Goal: Transaction & Acquisition: Download file/media

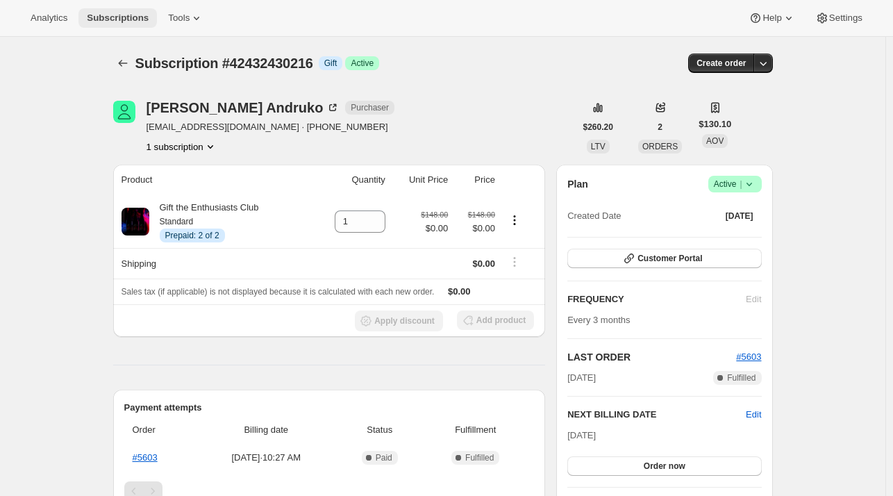
click at [103, 23] on span "Subscriptions" at bounding box center [118, 18] width 62 height 11
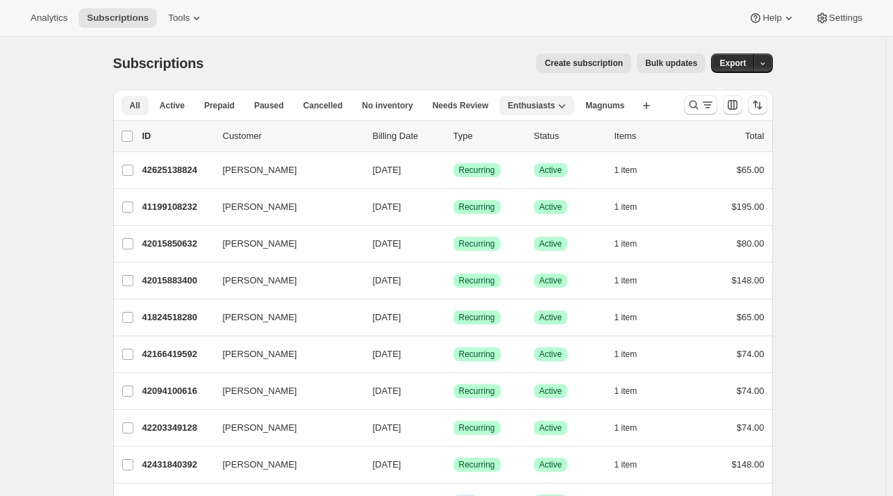
click at [149, 104] on button "All" at bounding box center [135, 105] width 27 height 19
click at [170, 106] on span "Active" at bounding box center [172, 105] width 25 height 11
click at [133, 135] on input "0 selected" at bounding box center [127, 136] width 11 height 11
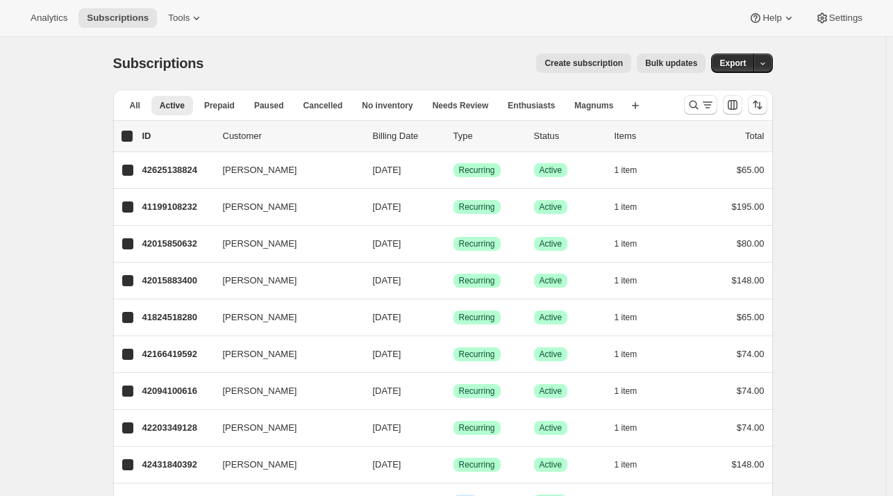
checkbox input "true"
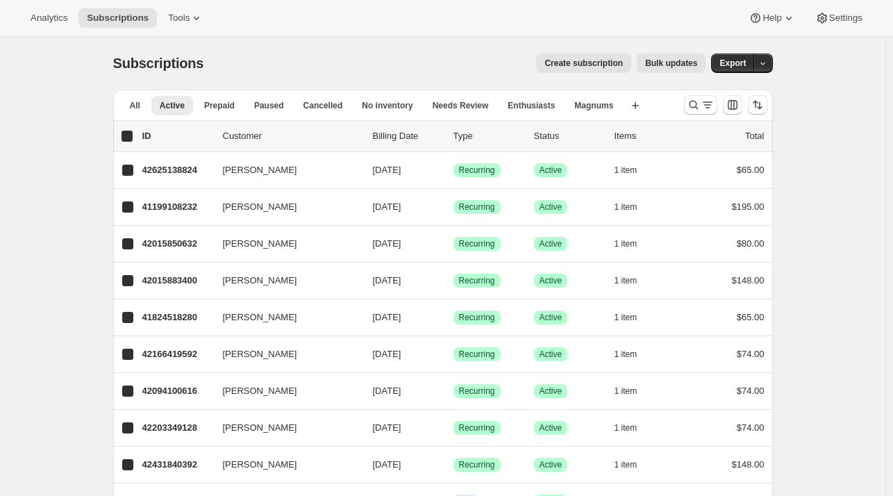
checkbox input "true"
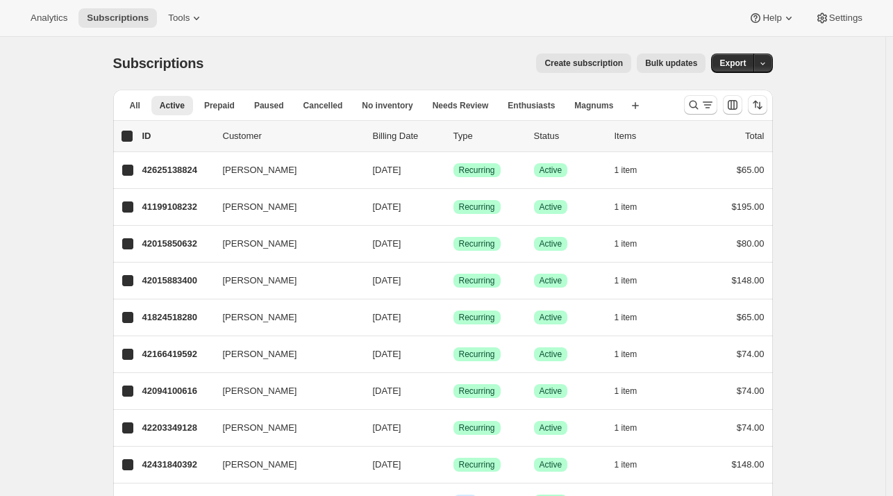
checkbox input "true"
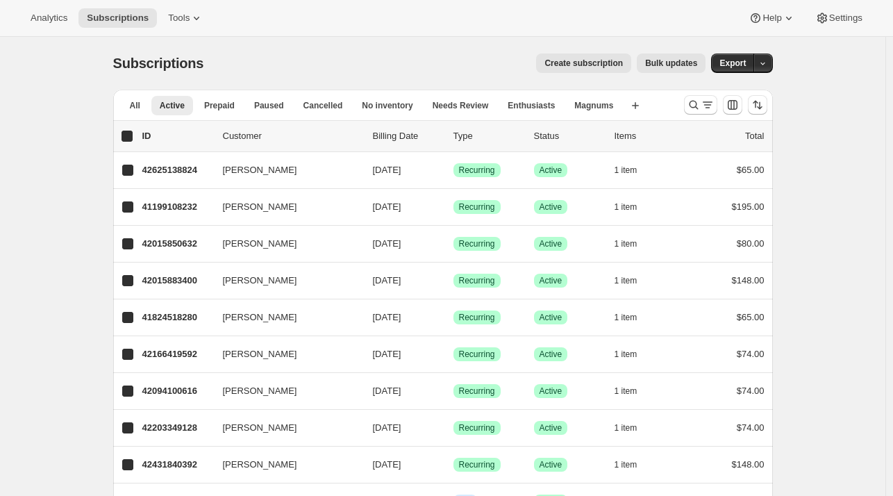
checkbox input "true"
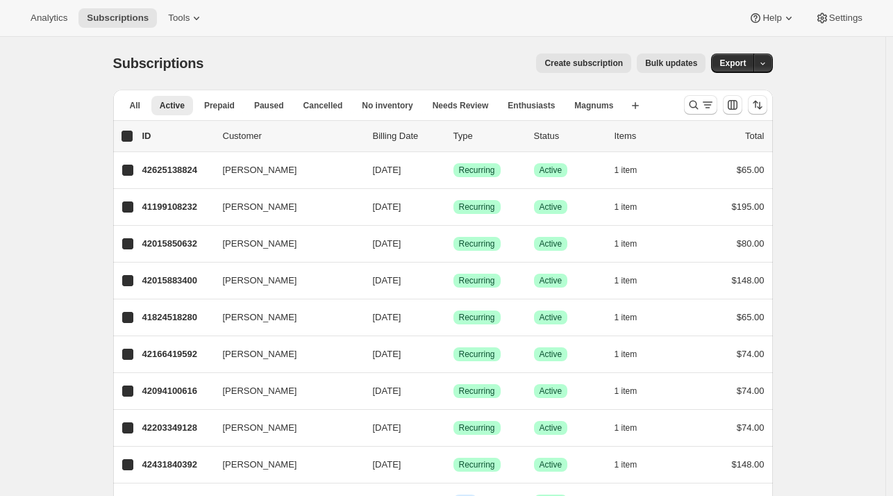
checkbox input "true"
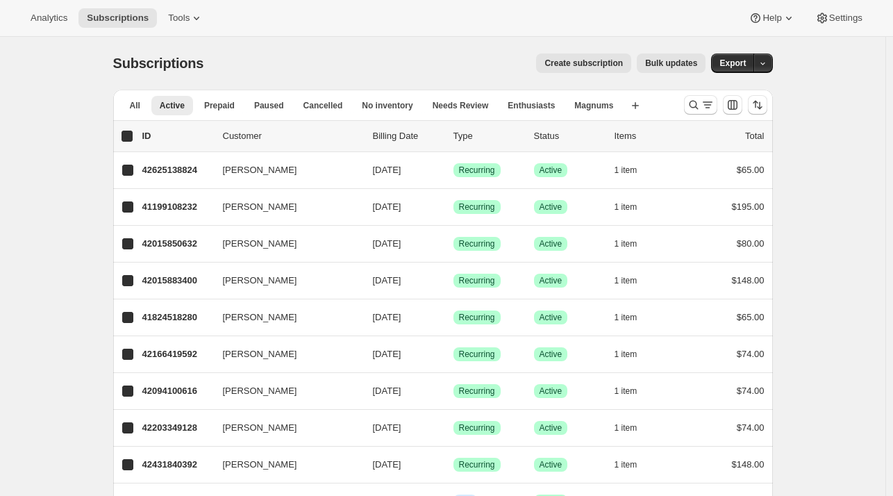
checkbox input "true"
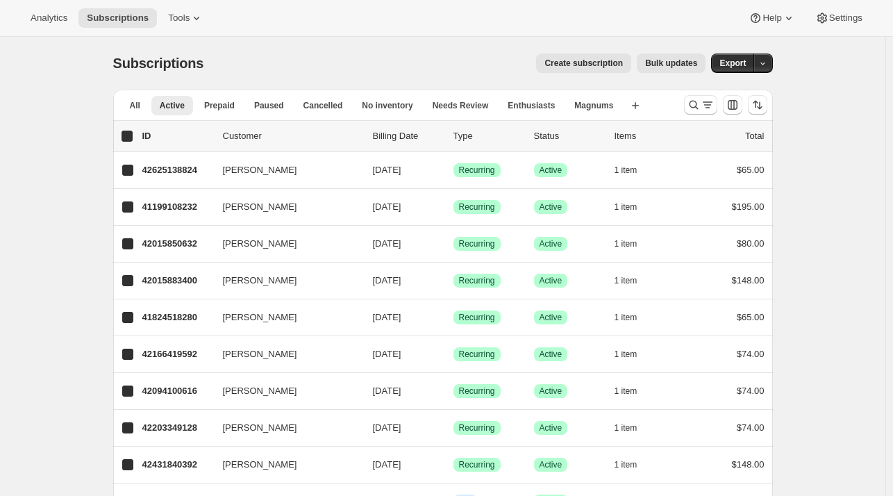
checkbox input "true"
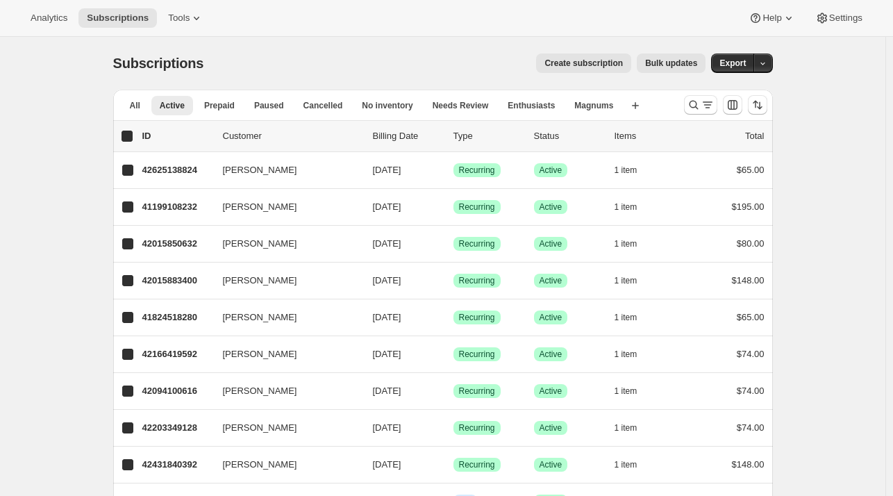
checkbox input "true"
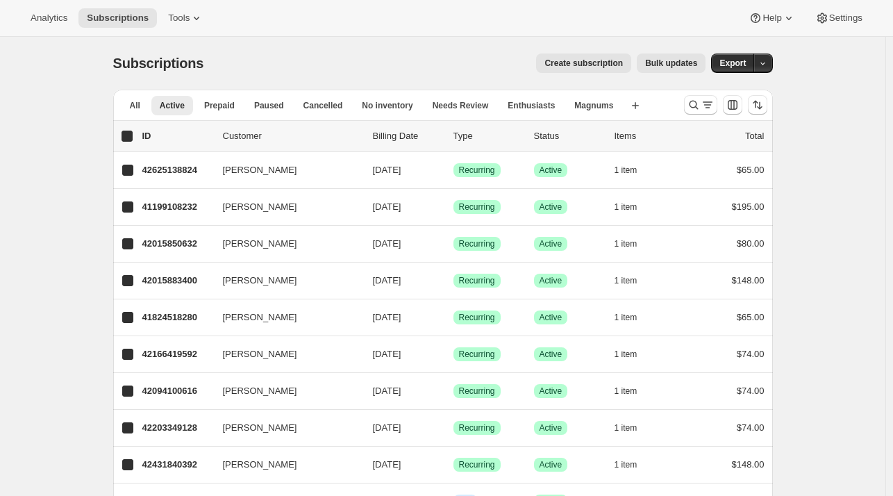
checkbox input "true"
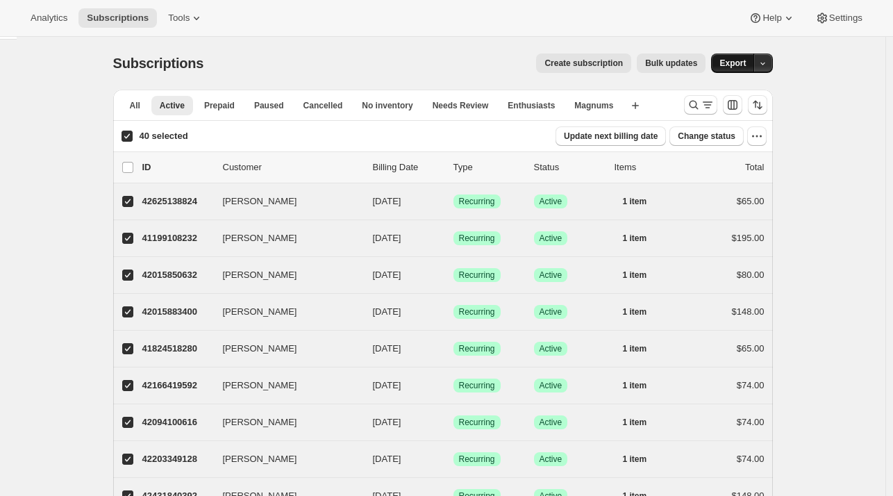
click at [731, 60] on span "Export" at bounding box center [733, 63] width 26 height 11
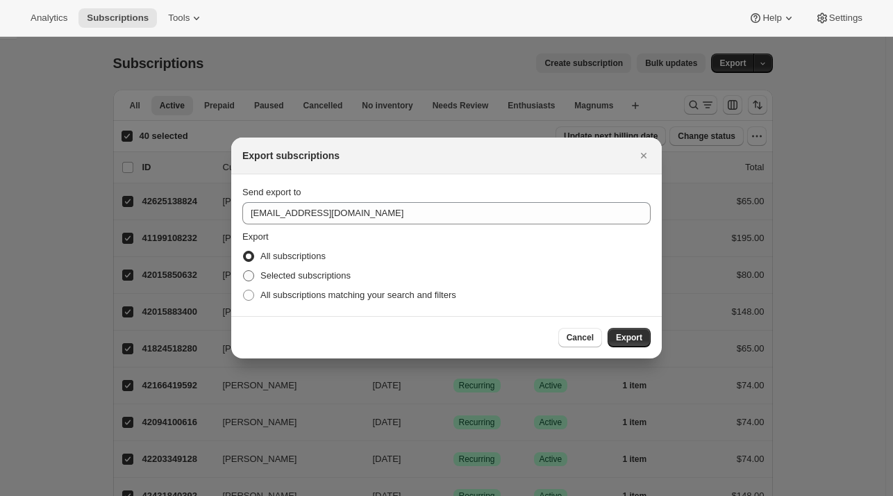
click at [272, 277] on span "Selected subscriptions" at bounding box center [306, 275] width 90 height 10
click at [244, 271] on input "Selected subscriptions" at bounding box center [243, 270] width 1 height 1
radio input "true"
click at [399, 295] on span "All subscriptions matching your search and filters" at bounding box center [359, 295] width 196 height 10
click at [244, 290] on input "All subscriptions matching your search and filters" at bounding box center [243, 290] width 1 height 1
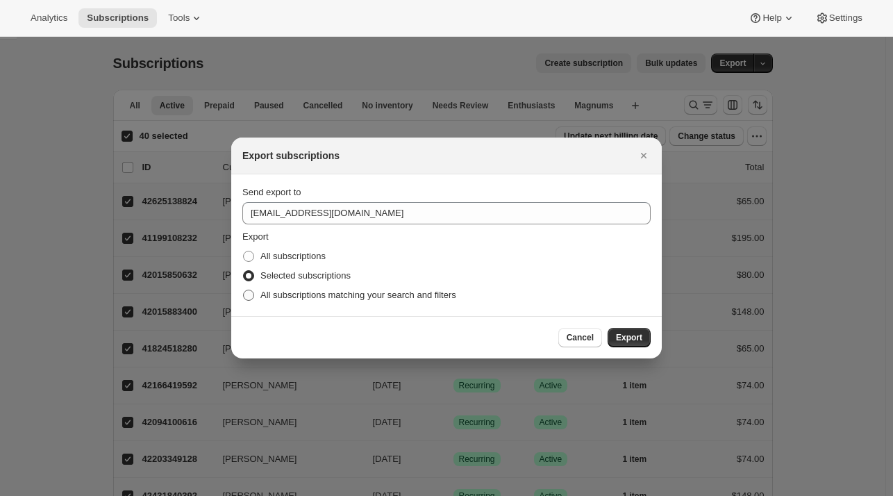
radio input "true"
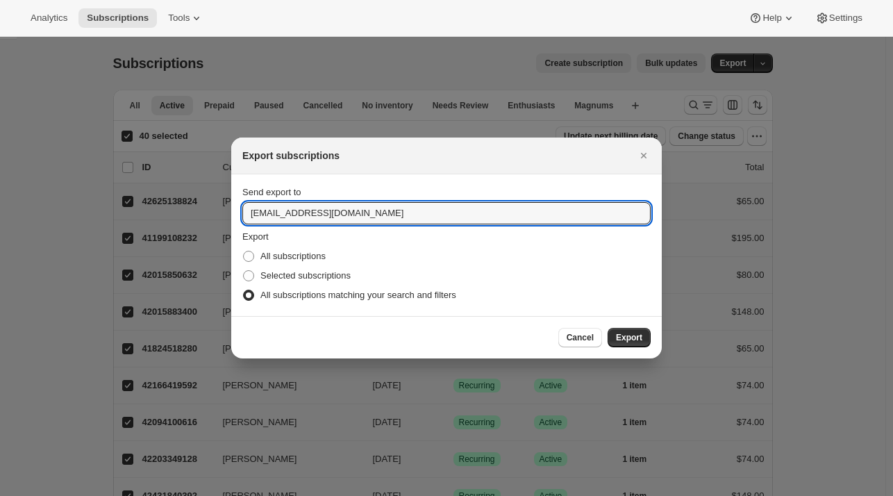
drag, startPoint x: 263, startPoint y: 213, endPoint x: 217, endPoint y: 212, distance: 45.9
type input "nickj@blindenthusiasm.ca"
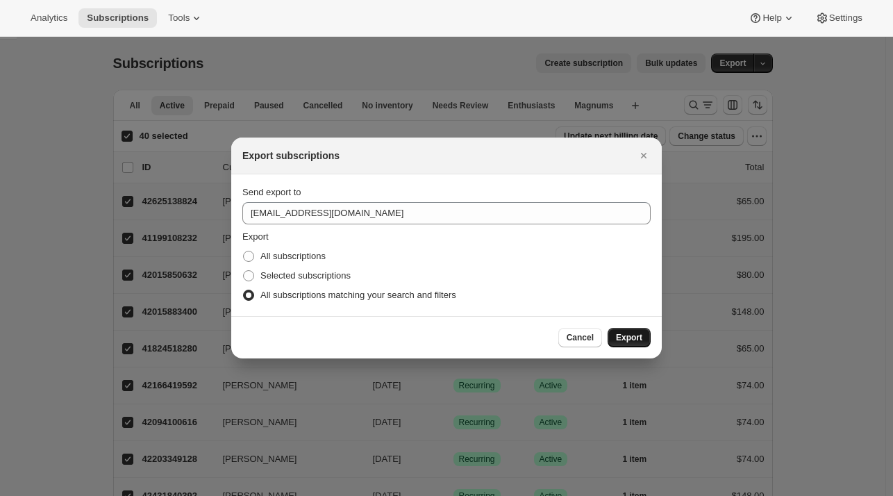
click at [618, 334] on span "Export" at bounding box center [629, 337] width 26 height 11
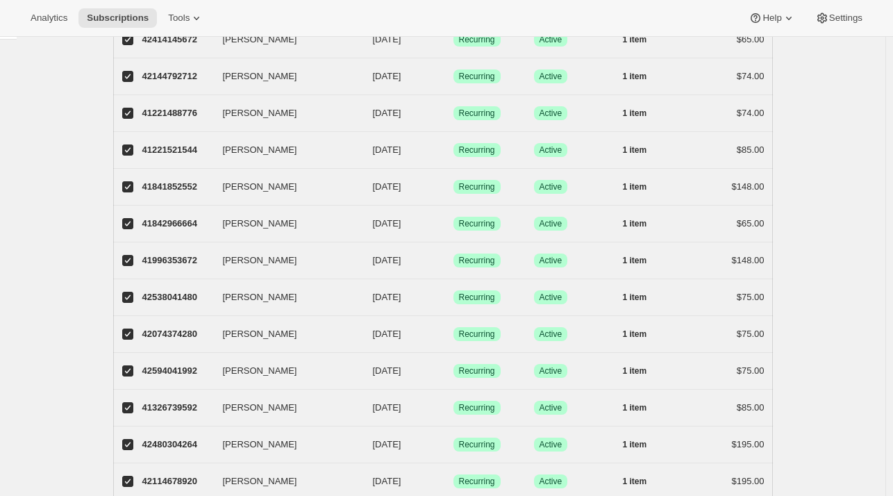
scroll to position [1293, 0]
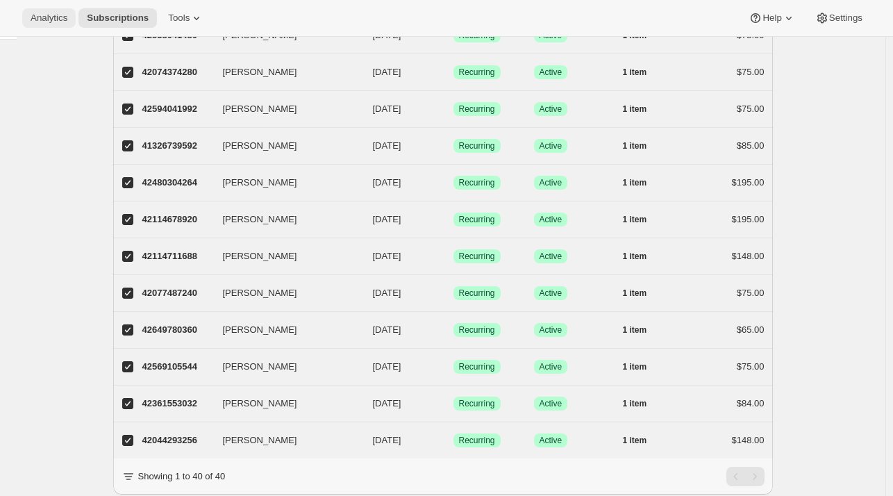
click at [56, 15] on span "Analytics" at bounding box center [49, 18] width 37 height 11
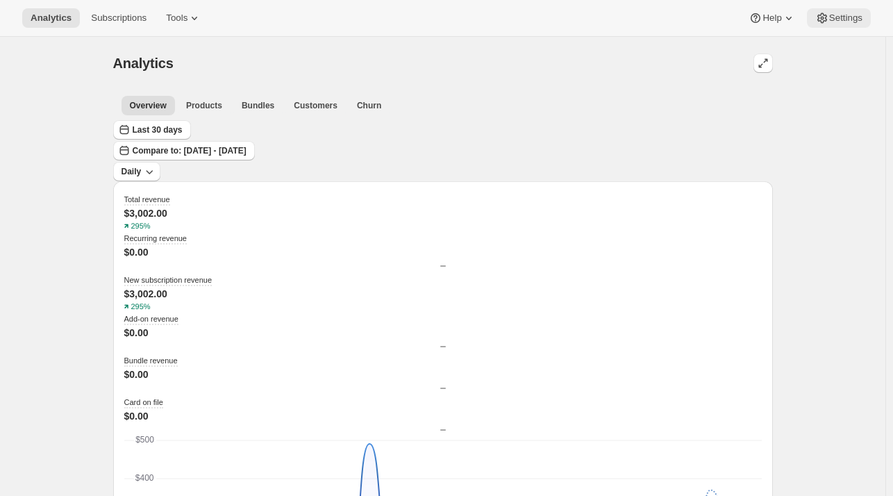
click at [839, 20] on span "Settings" at bounding box center [846, 18] width 33 height 11
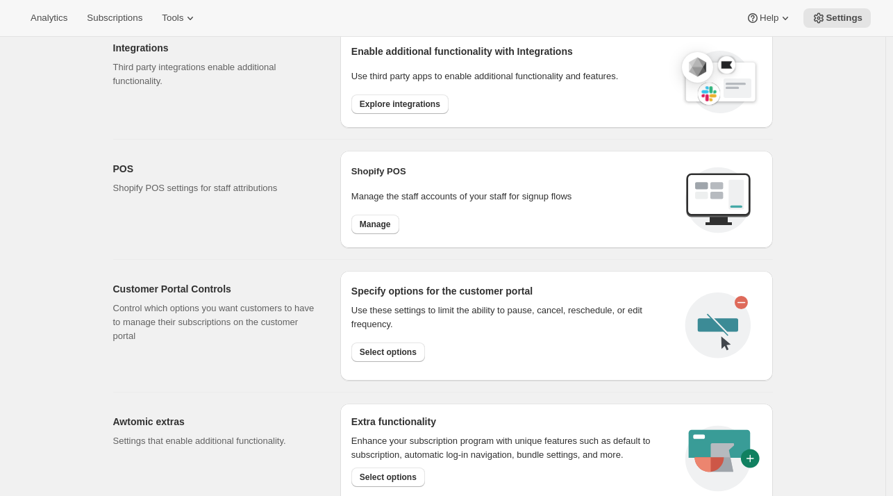
scroll to position [481, 0]
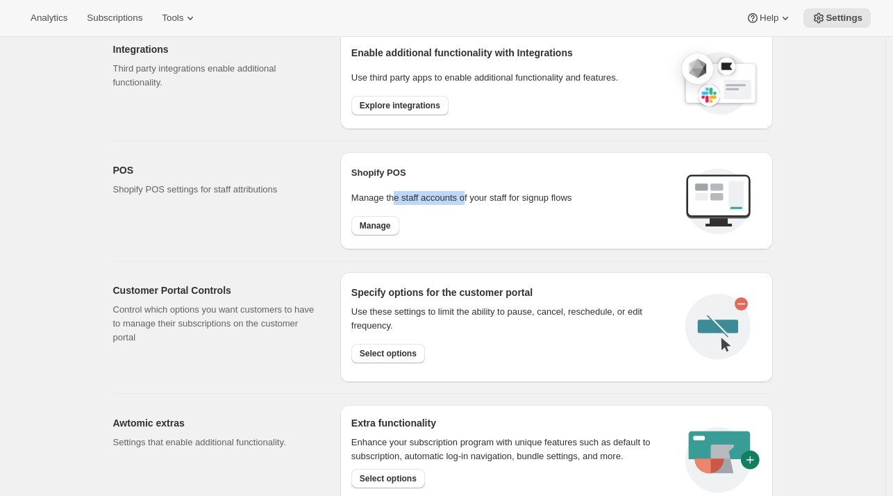
drag, startPoint x: 399, startPoint y: 199, endPoint x: 486, endPoint y: 204, distance: 87.0
click at [486, 204] on div "Shopify POS Manage the staff accounts of your staff for signup flows Manage" at bounding box center [513, 200] width 323 height 69
click at [365, 199] on p "Manage the staff accounts of your staff for signup flows" at bounding box center [513, 198] width 323 height 14
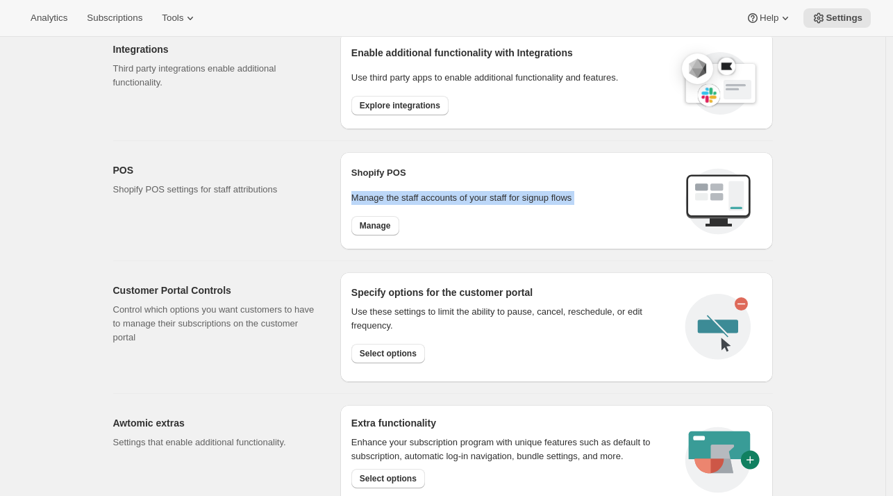
click at [365, 199] on p "Manage the staff accounts of your staff for signup flows" at bounding box center [513, 198] width 323 height 14
click at [371, 191] on p "Manage the staff accounts of your staff for signup flows" at bounding box center [513, 198] width 323 height 14
click at [192, 311] on p "Control which options you want customers to have to manage their subscriptions …" at bounding box center [215, 324] width 205 height 42
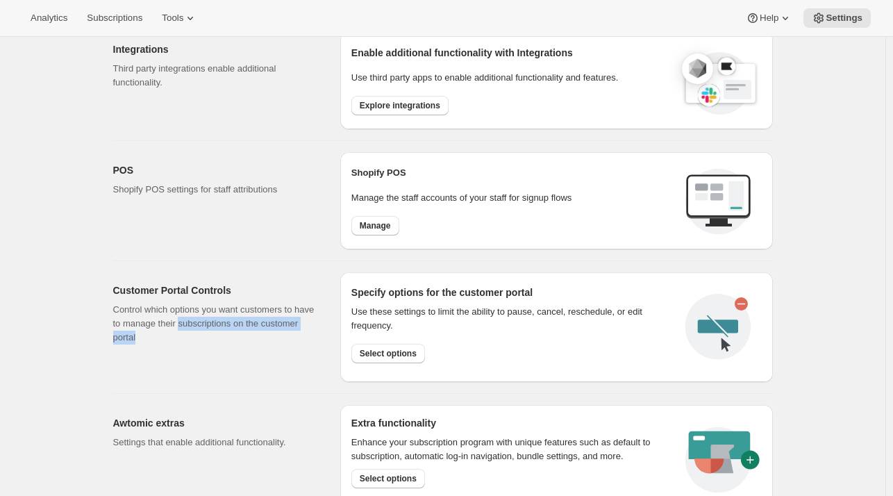
drag, startPoint x: 194, startPoint y: 329, endPoint x: 176, endPoint y: 308, distance: 27.7
click at [176, 308] on p "Control which options you want customers to have to manage their subscriptions …" at bounding box center [215, 324] width 205 height 42
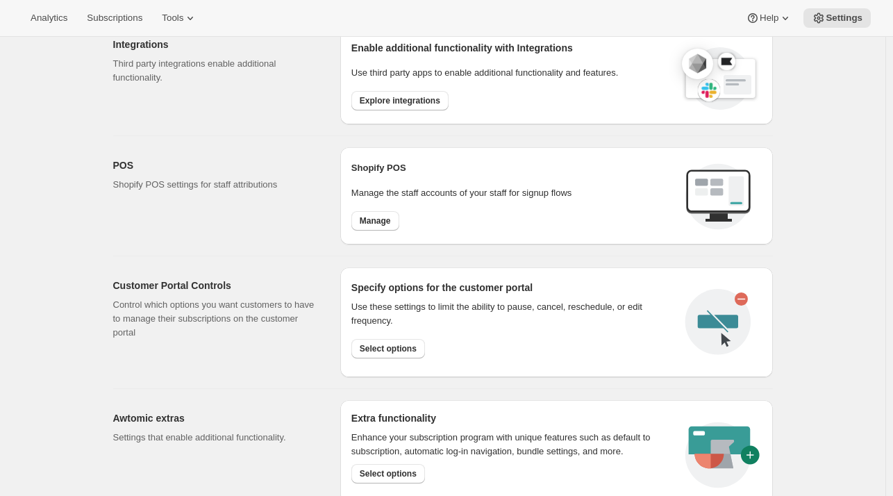
scroll to position [484, 0]
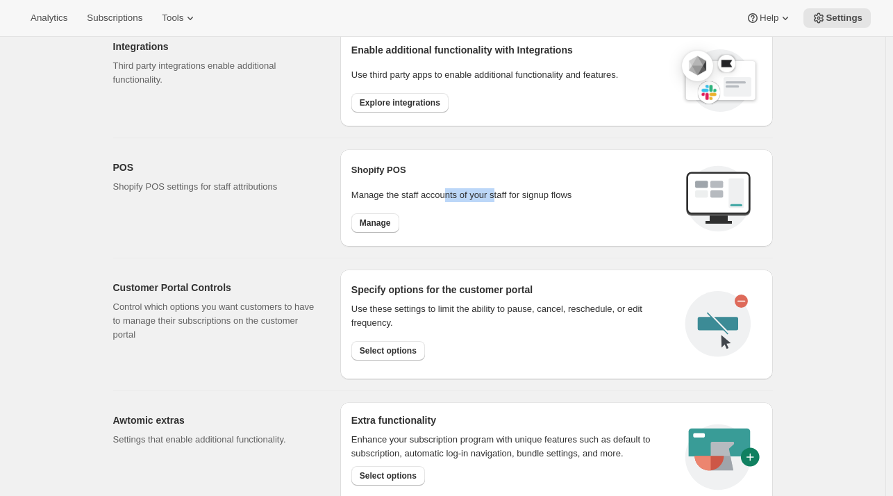
drag, startPoint x: 449, startPoint y: 195, endPoint x: 500, endPoint y: 196, distance: 51.4
click at [500, 196] on p "Manage the staff accounts of your staff for signup flows" at bounding box center [513, 195] width 323 height 14
click at [368, 169] on h2 "Shopify POS" at bounding box center [513, 170] width 323 height 14
click at [374, 166] on h2 "Shopify POS" at bounding box center [513, 170] width 323 height 14
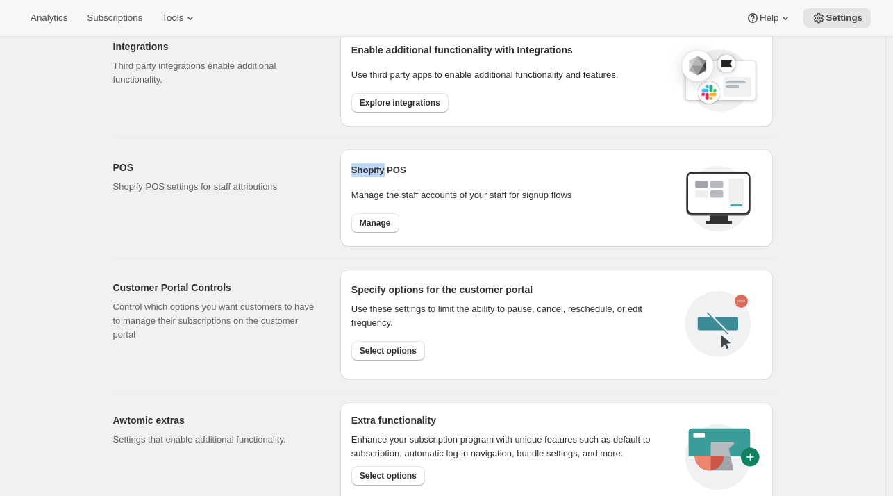
click at [374, 166] on h2 "Shopify POS" at bounding box center [513, 170] width 323 height 14
click at [376, 167] on h2 "Shopify POS" at bounding box center [513, 170] width 323 height 14
drag, startPoint x: 376, startPoint y: 167, endPoint x: 365, endPoint y: 167, distance: 10.4
click at [365, 167] on h2 "Shopify POS" at bounding box center [513, 170] width 323 height 14
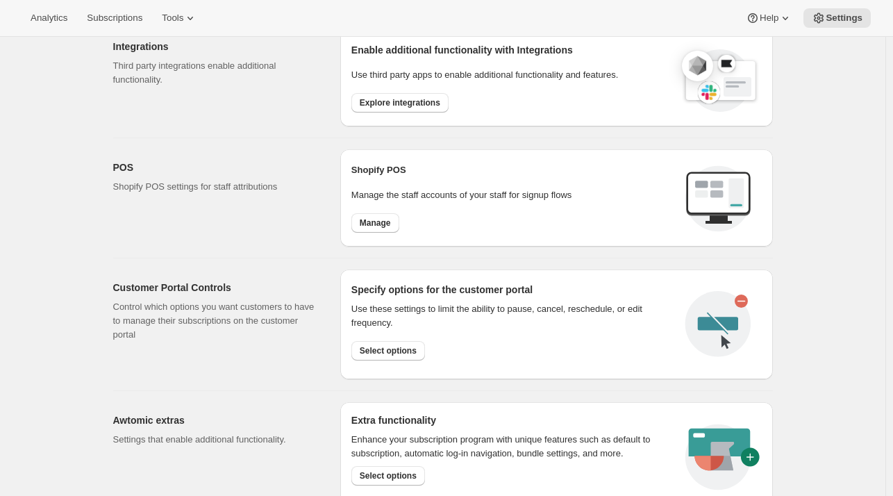
click at [370, 170] on h2 "Shopify POS" at bounding box center [513, 170] width 323 height 14
drag, startPoint x: 370, startPoint y: 170, endPoint x: 378, endPoint y: 171, distance: 8.4
click at [378, 171] on h2 "Shopify POS" at bounding box center [513, 170] width 323 height 14
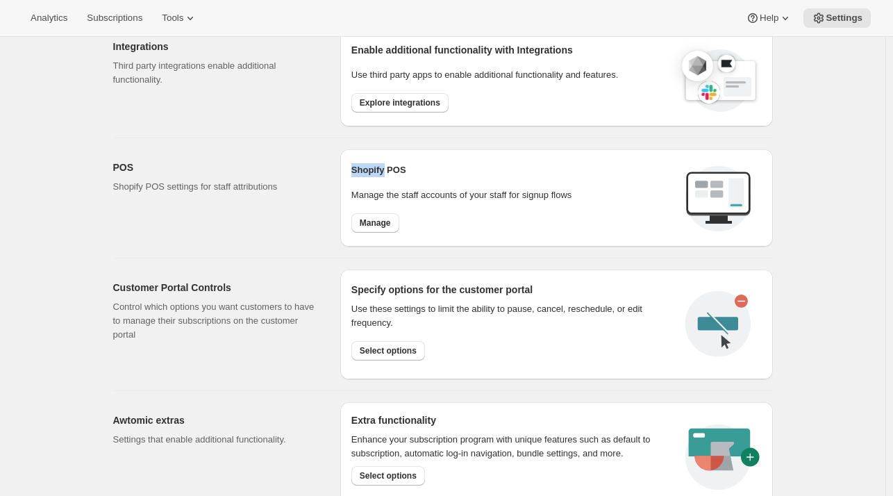
drag, startPoint x: 378, startPoint y: 171, endPoint x: 370, endPoint y: 170, distance: 8.5
click at [370, 170] on h2 "Shopify POS" at bounding box center [513, 170] width 323 height 14
click at [384, 221] on span "Manage" at bounding box center [375, 222] width 31 height 11
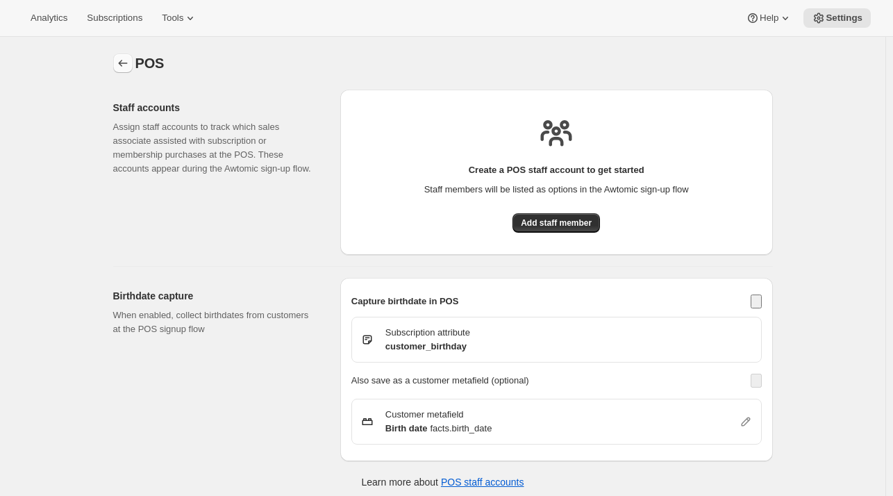
click at [122, 54] on button "Settings" at bounding box center [122, 62] width 19 height 19
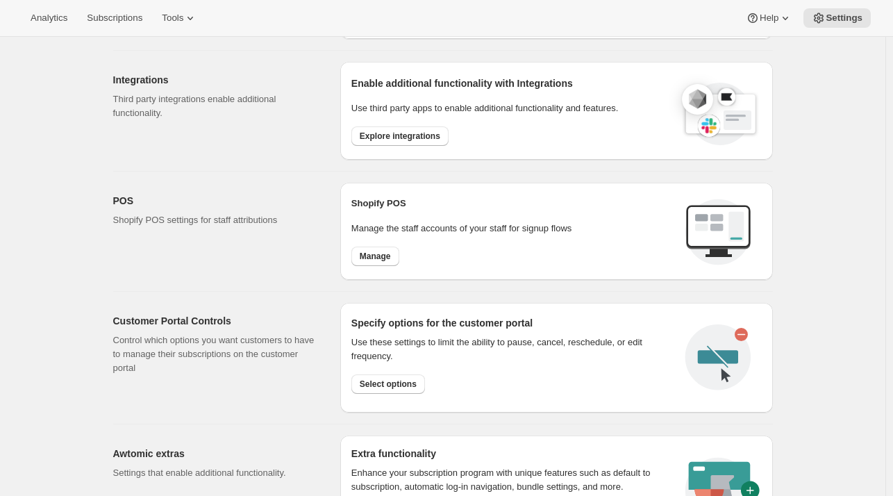
scroll to position [452, 0]
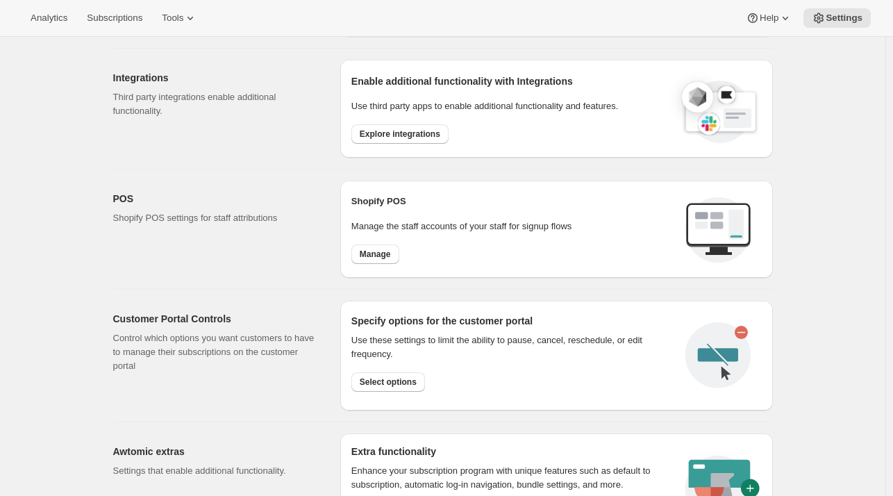
click at [361, 198] on h2 "Shopify POS" at bounding box center [513, 202] width 323 height 14
drag, startPoint x: 361, startPoint y: 198, endPoint x: 378, endPoint y: 204, distance: 17.6
click at [378, 204] on h2 "Shopify POS" at bounding box center [513, 202] width 323 height 14
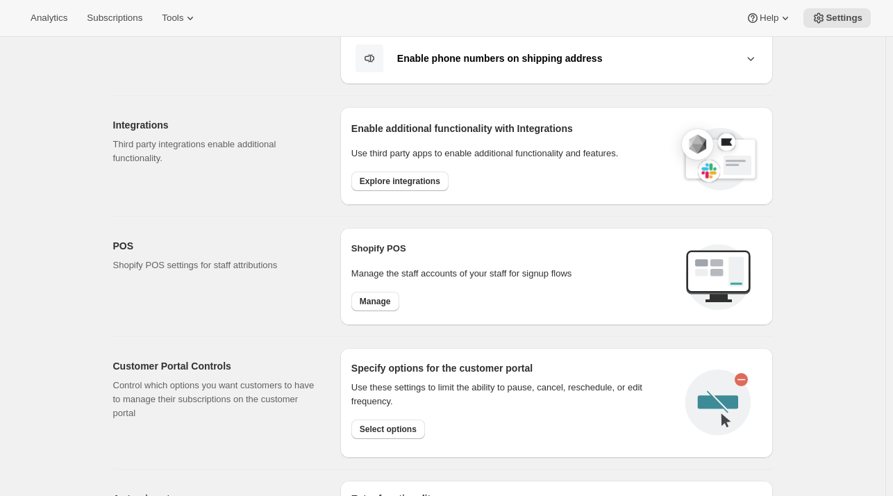
scroll to position [642, 0]
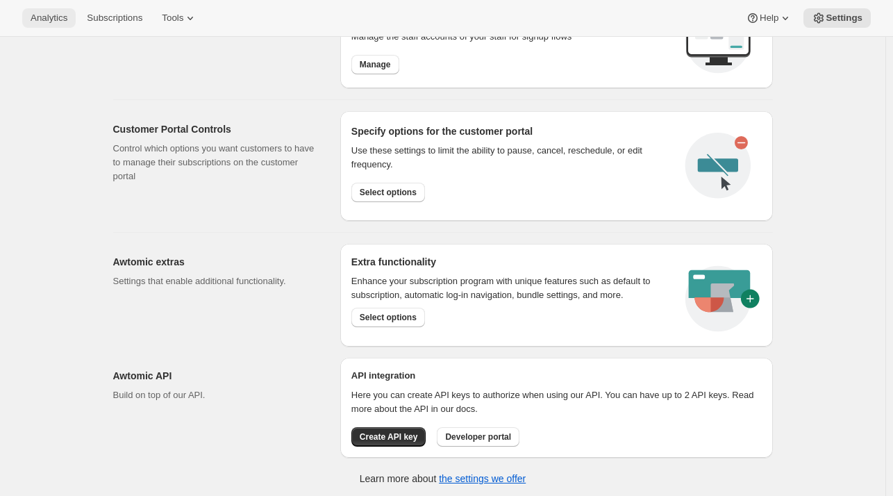
click at [42, 21] on span "Analytics" at bounding box center [49, 18] width 37 height 11
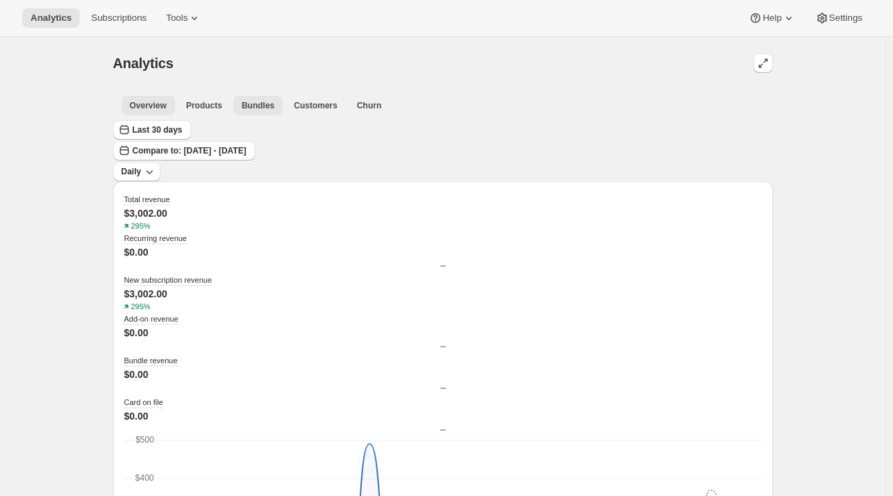
click at [242, 110] on span "Bundles" at bounding box center [258, 105] width 33 height 11
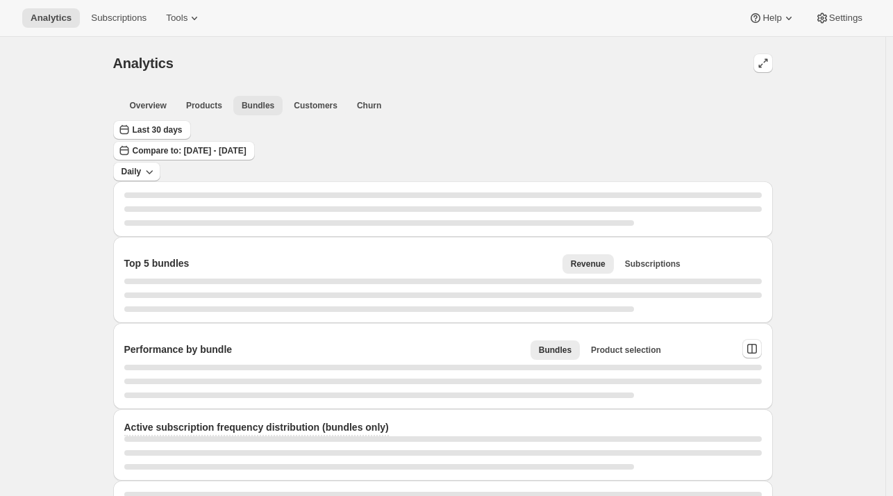
click at [206, 104] on span "Products" at bounding box center [204, 105] width 36 height 11
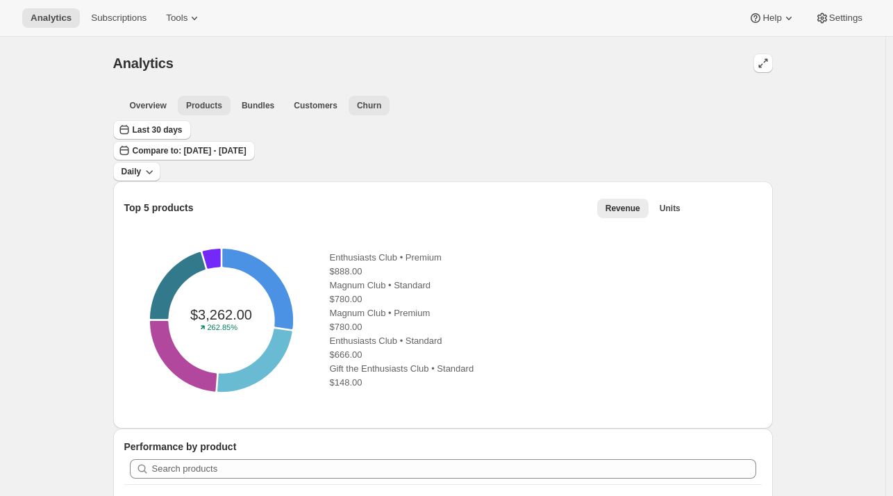
click at [364, 110] on button "Churn" at bounding box center [369, 105] width 41 height 19
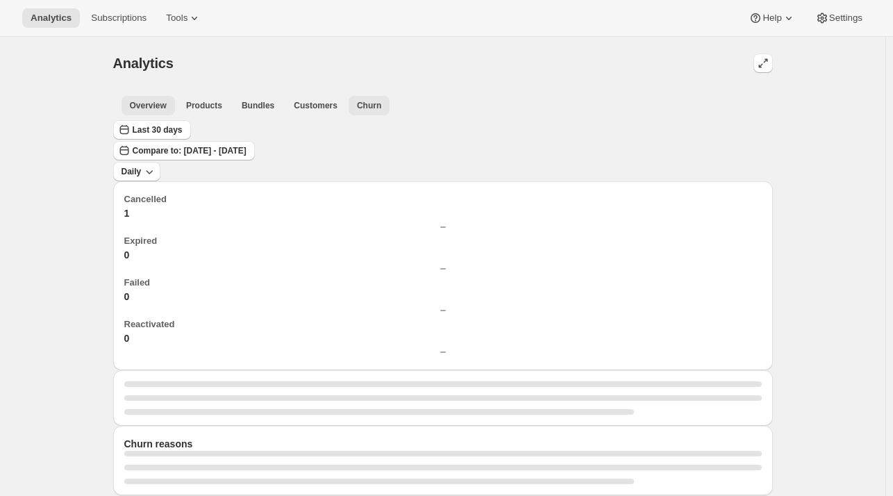
click at [132, 109] on span "Overview" at bounding box center [148, 105] width 37 height 11
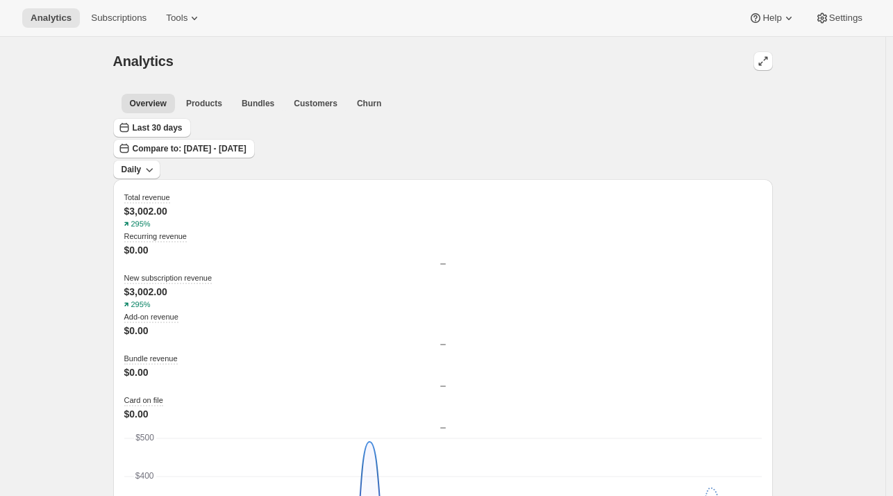
scroll to position [1, 0]
click at [156, 163] on icon "button" at bounding box center [149, 170] width 14 height 14
click at [413, 191] on span "Weekly" at bounding box center [408, 191] width 29 height 10
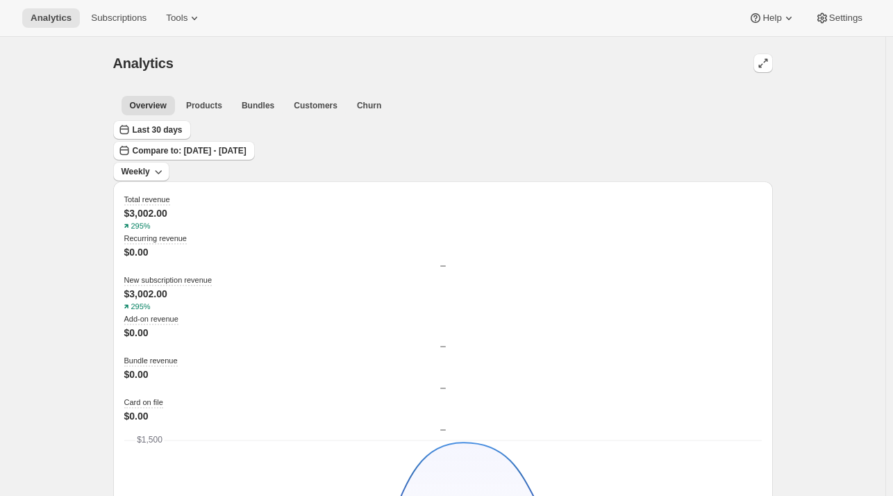
scroll to position [0, 0]
click at [166, 135] on span "Last 30 days" at bounding box center [158, 129] width 50 height 11
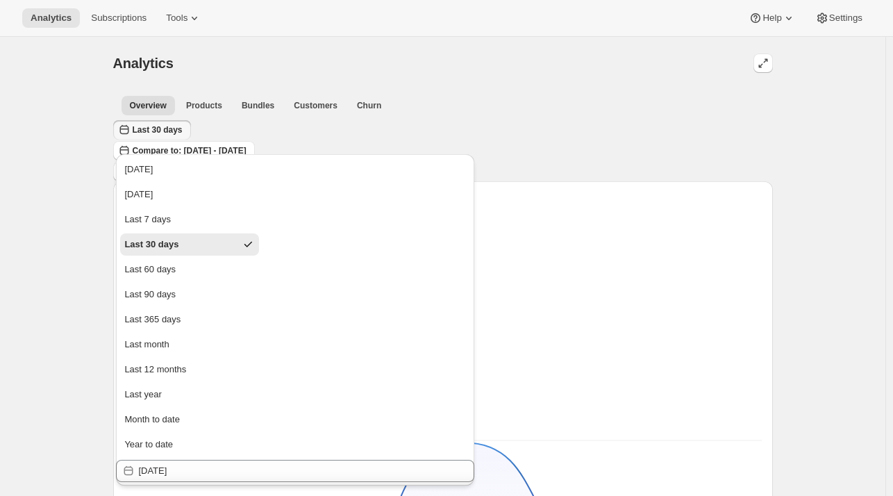
type input "2025-10-14"
type input "2025-10-12"
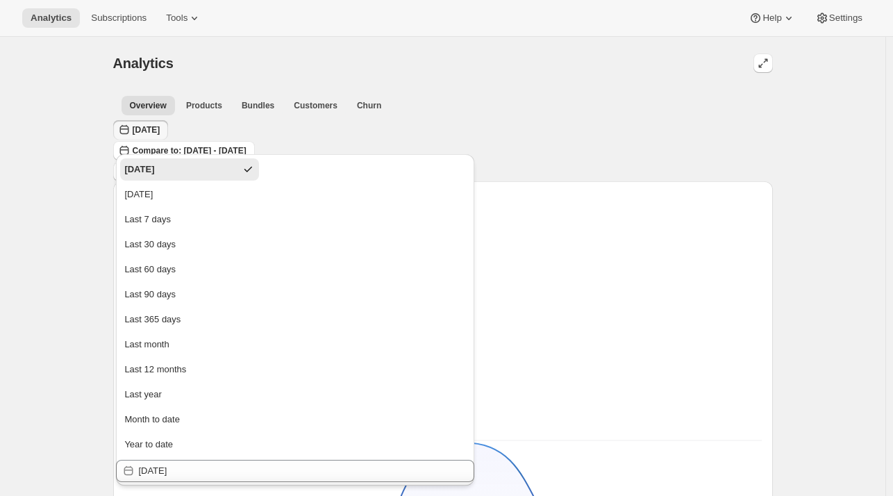
type input "2025-10-12"
type input "2025-10-06"
type input "2025-10-12"
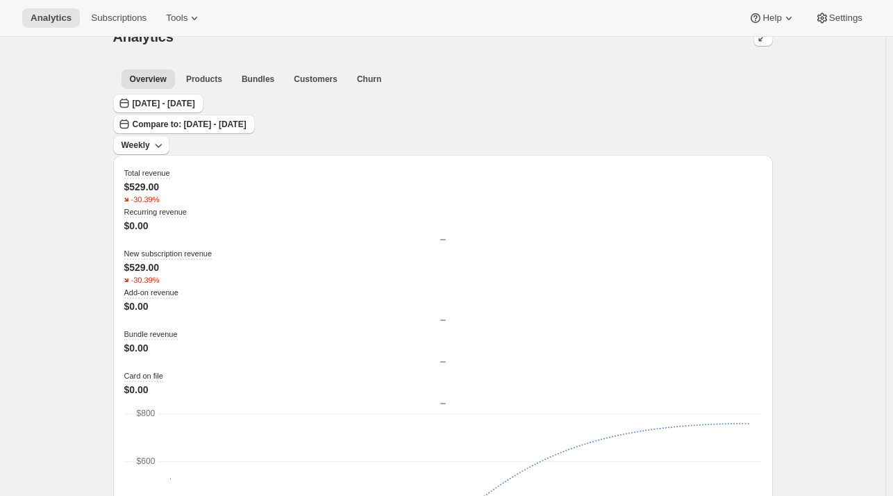
scroll to position [32, 0]
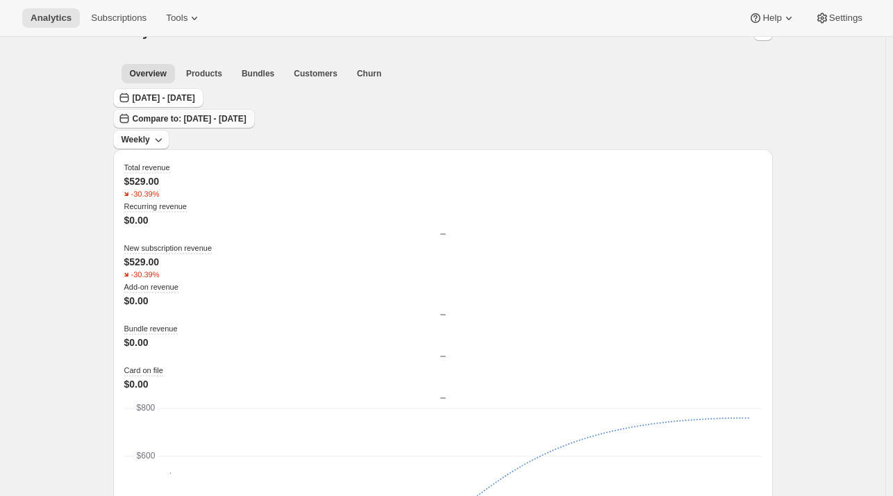
click at [247, 113] on span "Compare to: Sep 06, 2025 - Sep 12, 2025" at bounding box center [190, 118] width 114 height 11
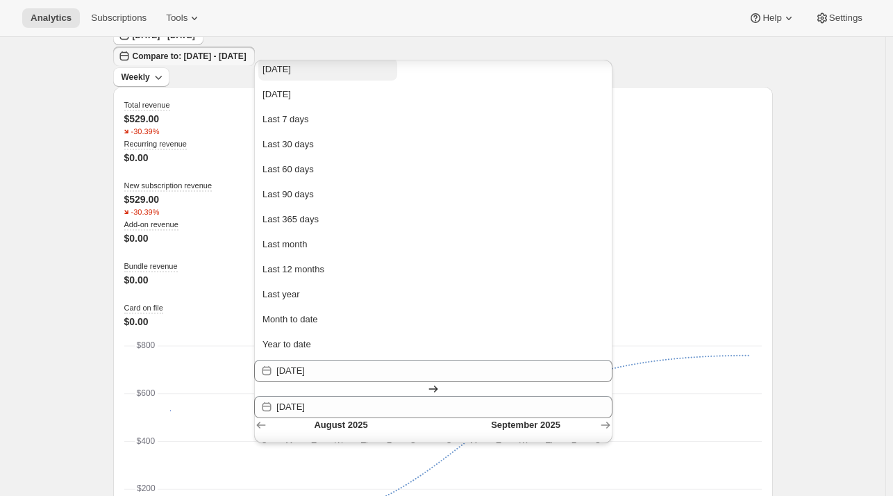
scroll to position [0, 0]
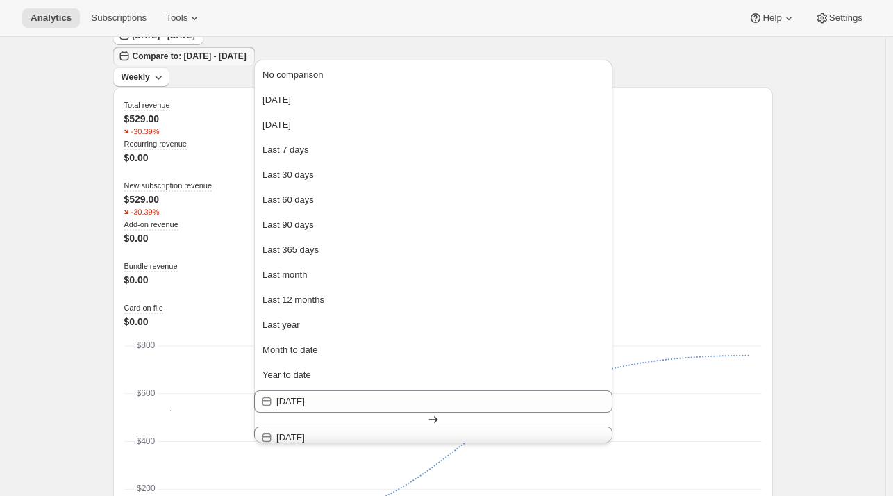
click at [613, 449] on icon "Show next month, October 2025" at bounding box center [606, 456] width 14 height 14
type input "2025-10-05"
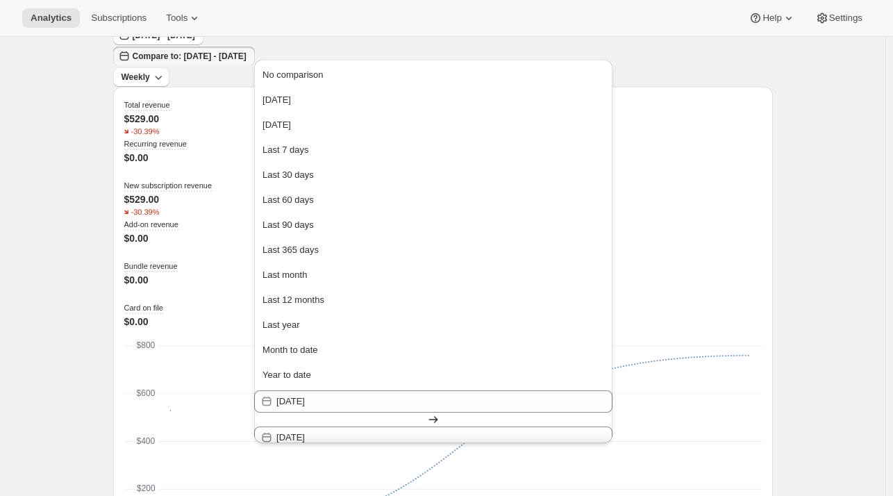
click at [533, 493] on span "1" at bounding box center [526, 498] width 14 height 11
type input "2025-10-01"
type input "2025-09-29"
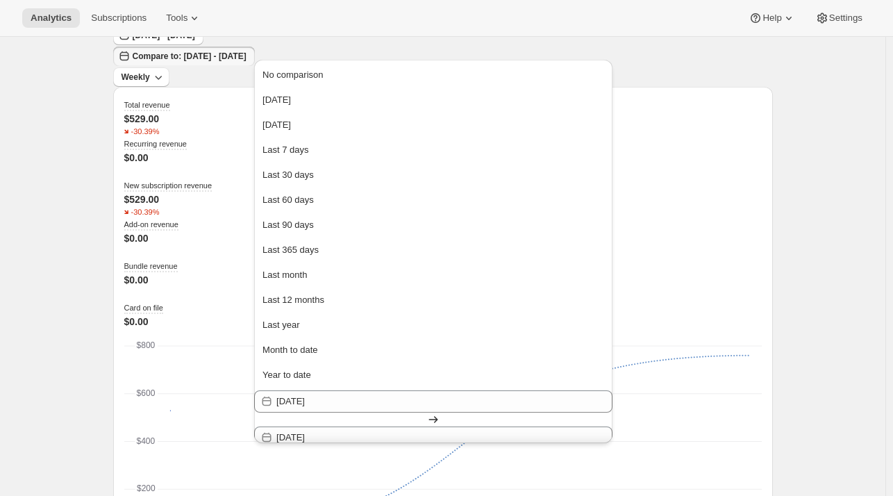
type input "2025-10-05"
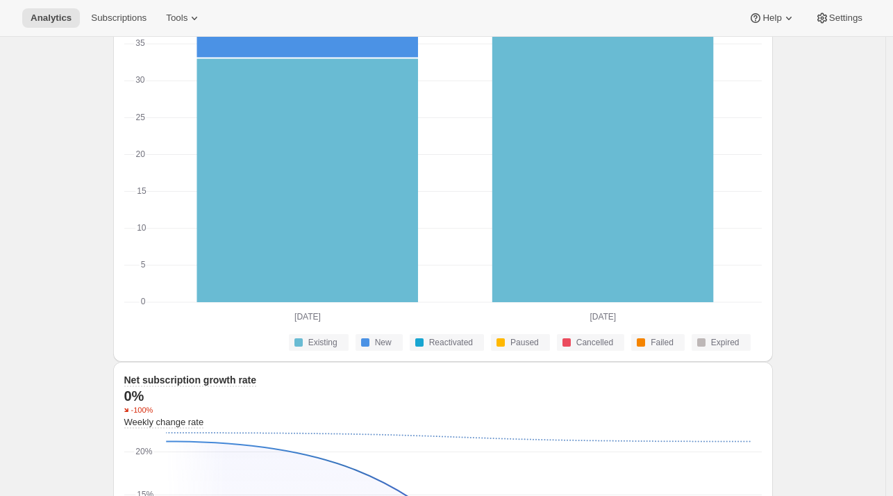
scroll to position [1034, 0]
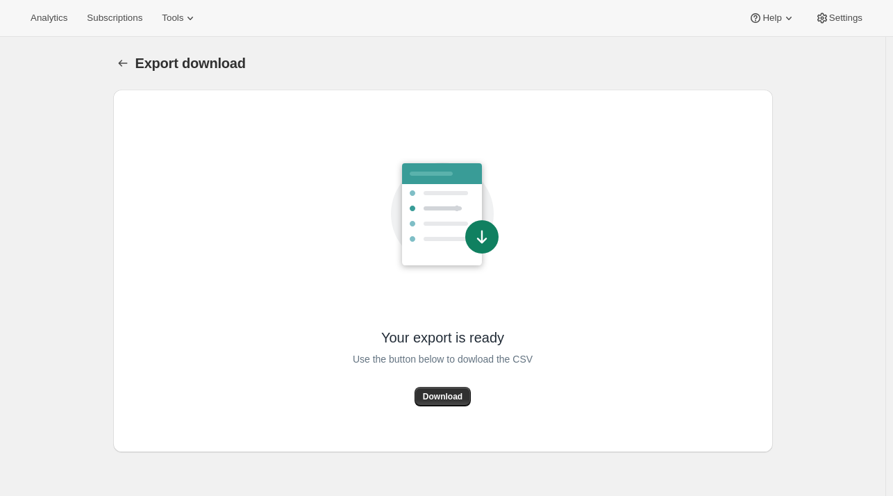
click at [442, 408] on div "Your export is ready Use the button below to dowload the CSV Download" at bounding box center [443, 271] width 638 height 340
click at [442, 404] on button "Download" at bounding box center [443, 396] width 56 height 19
